Goal: Browse casually: Explore the website without a specific task or goal

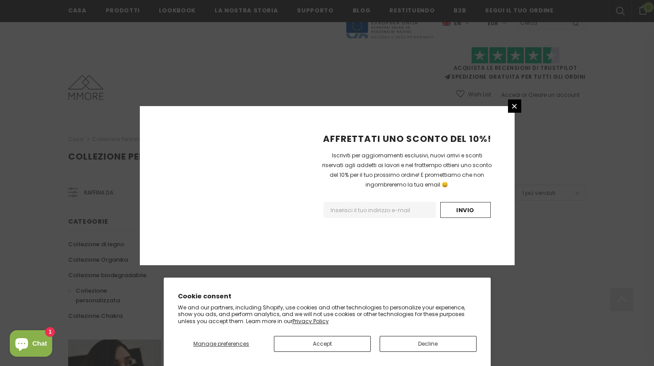
scroll to position [541, 0]
